Goal: Find specific page/section: Find specific page/section

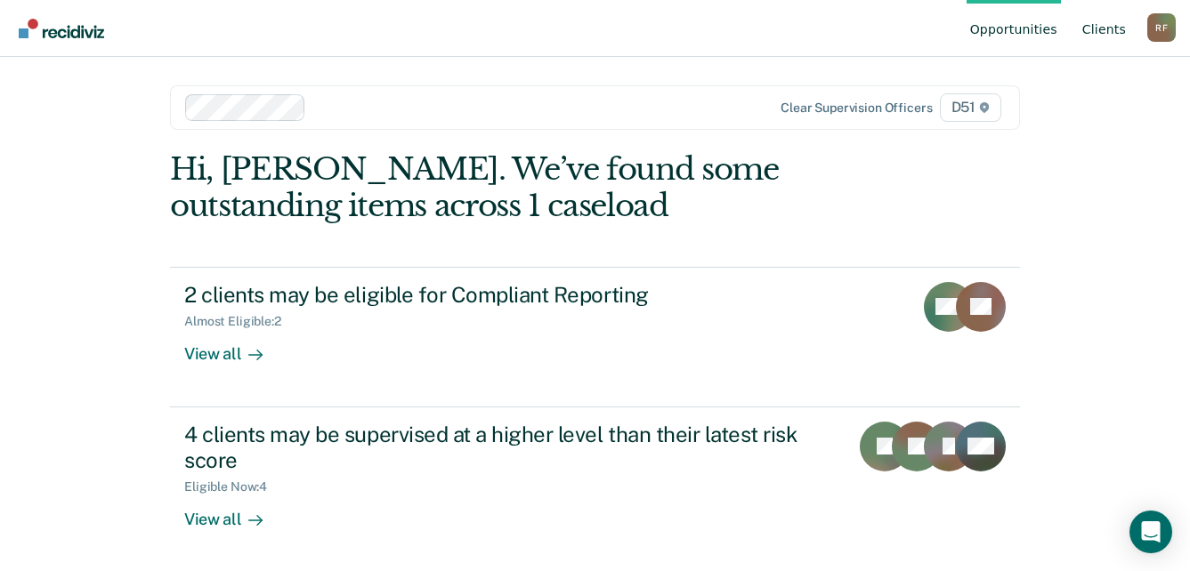
click at [1110, 32] on link "Client s" at bounding box center [1104, 28] width 51 height 57
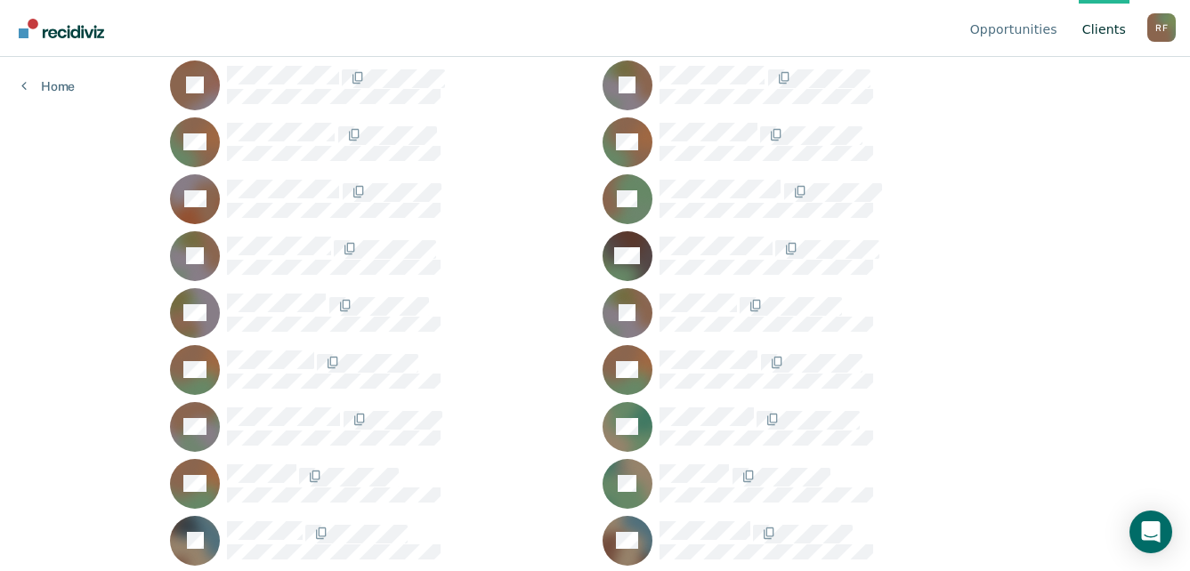
scroll to position [178, 0]
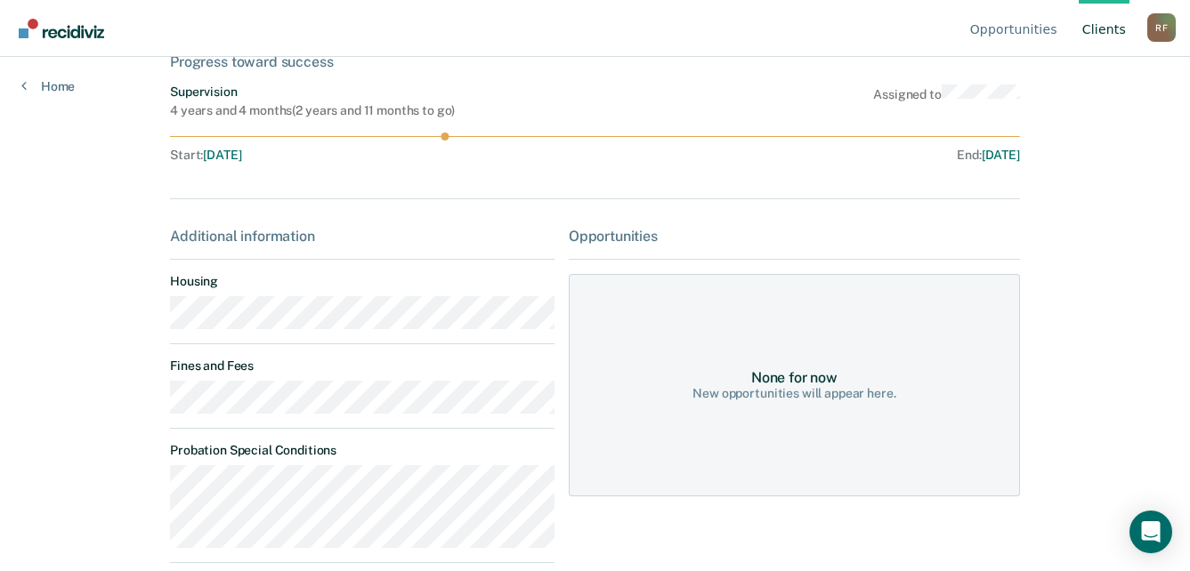
scroll to position [89, 0]
